Goal: Transaction & Acquisition: Purchase product/service

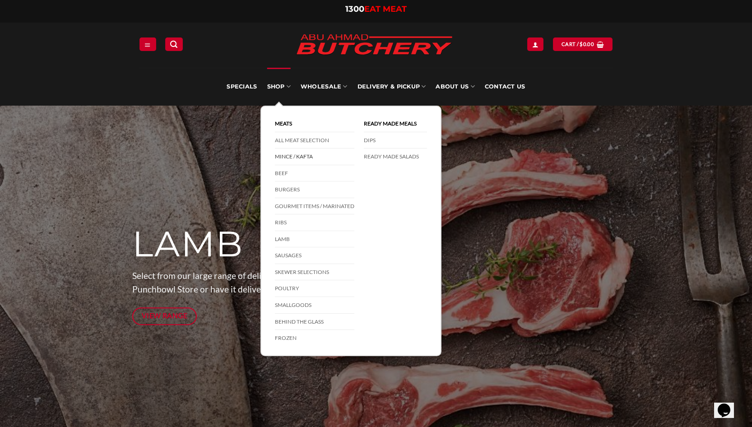
click at [286, 155] on link "Mince / Kafta" at bounding box center [314, 156] width 79 height 17
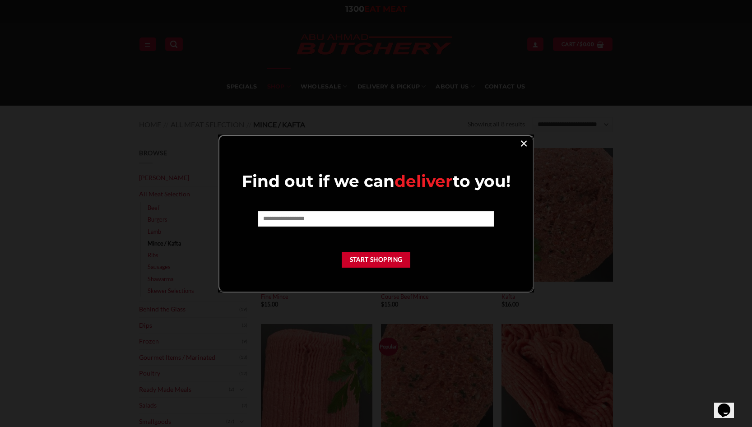
click at [527, 141] on link "×" at bounding box center [523, 143] width 13 height 12
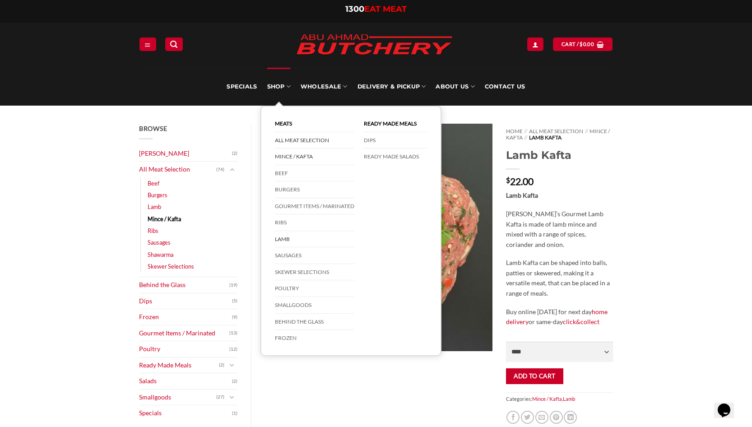
click at [290, 142] on link "All Meat Selection" at bounding box center [314, 140] width 79 height 17
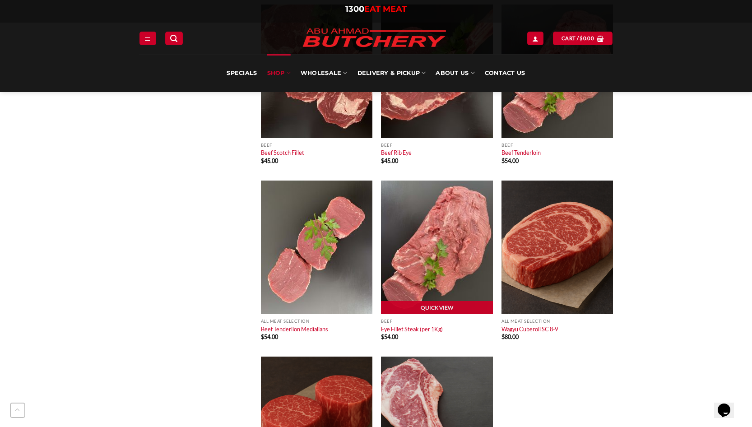
scroll to position [4015, 0]
